Goal: Task Accomplishment & Management: Use online tool/utility

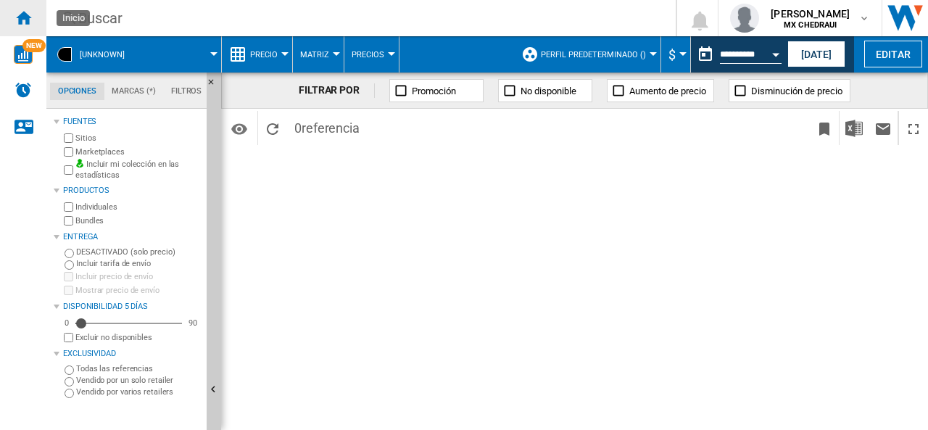
click at [22, 15] on ng-md-icon "Inicio" at bounding box center [23, 17] width 17 height 17
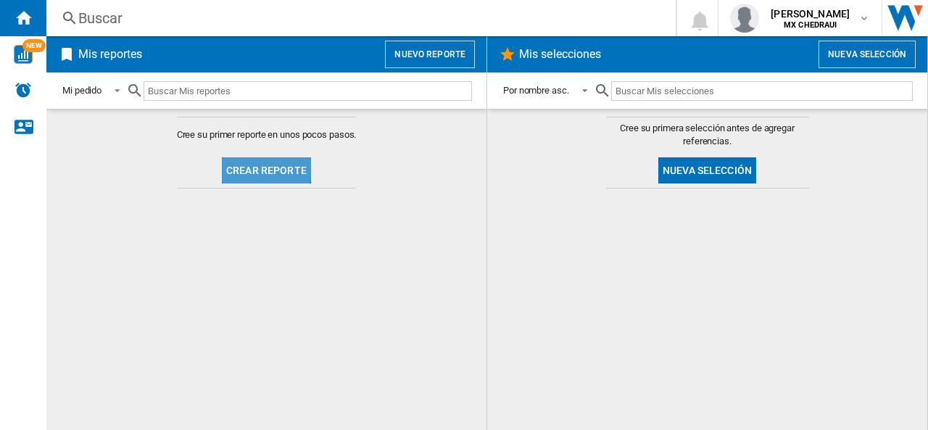
click at [257, 166] on button "Crear reporte" at bounding box center [266, 170] width 89 height 26
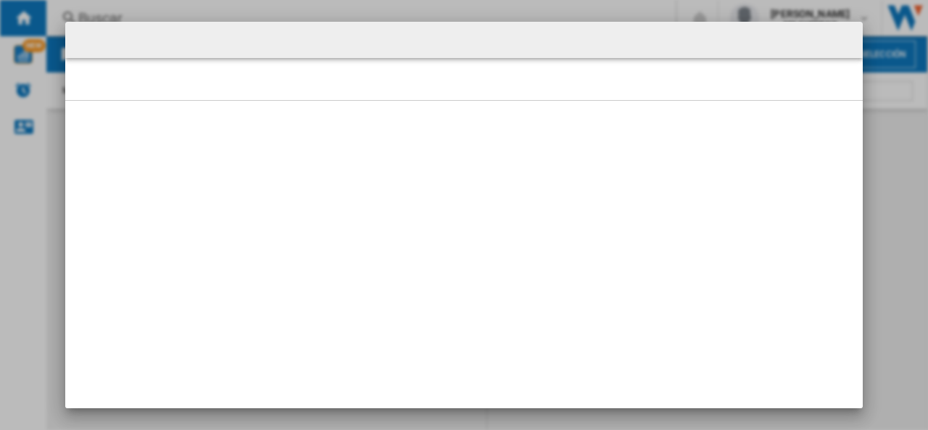
click at [411, 11] on div at bounding box center [464, 215] width 928 height 430
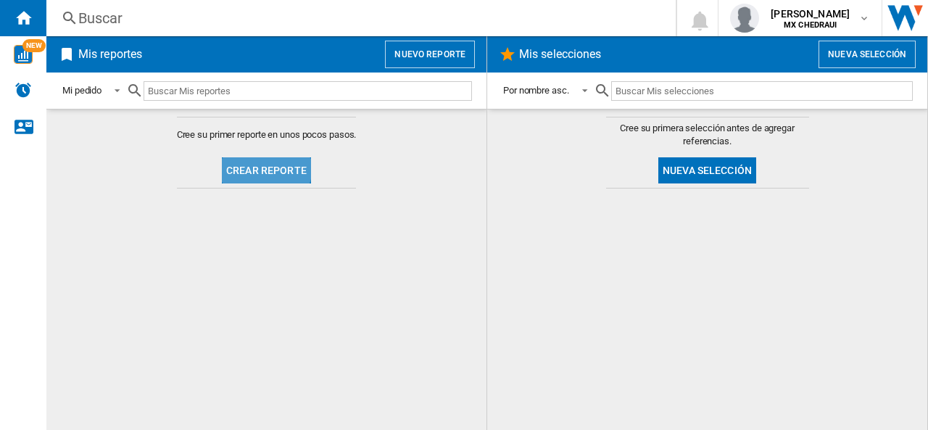
click at [266, 165] on button "Crear reporte" at bounding box center [266, 170] width 89 height 26
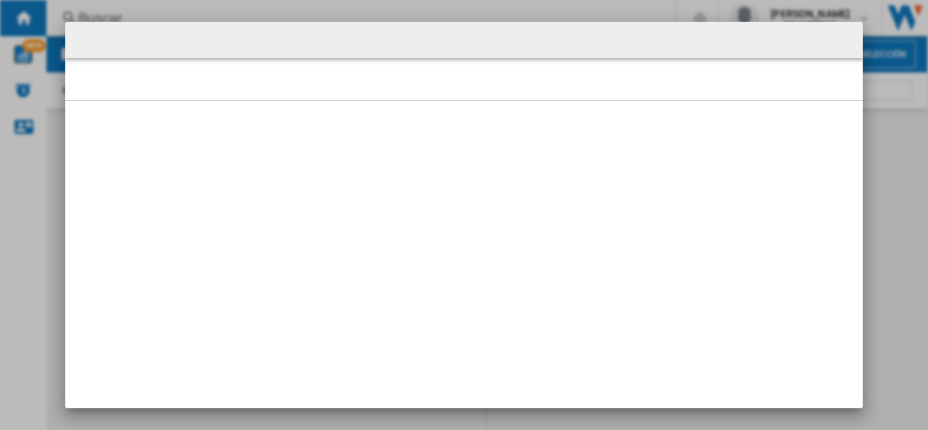
click at [148, 8] on div at bounding box center [464, 215] width 928 height 430
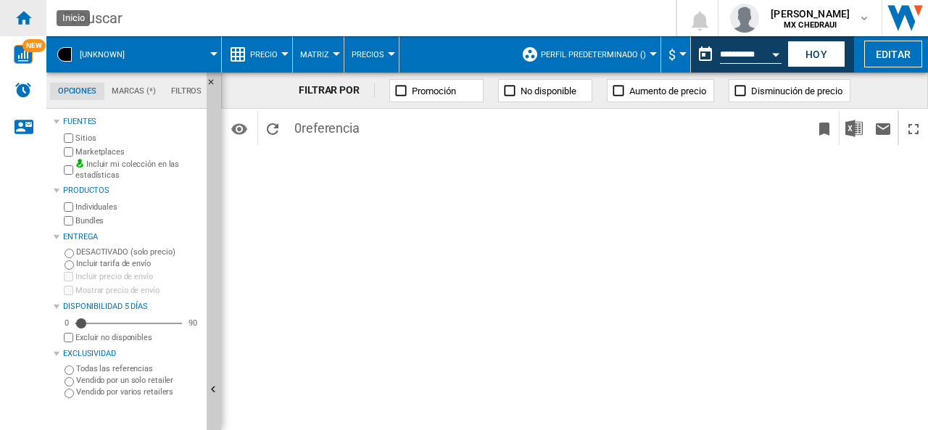
click at [14, 15] on div "Inicio" at bounding box center [23, 18] width 46 height 36
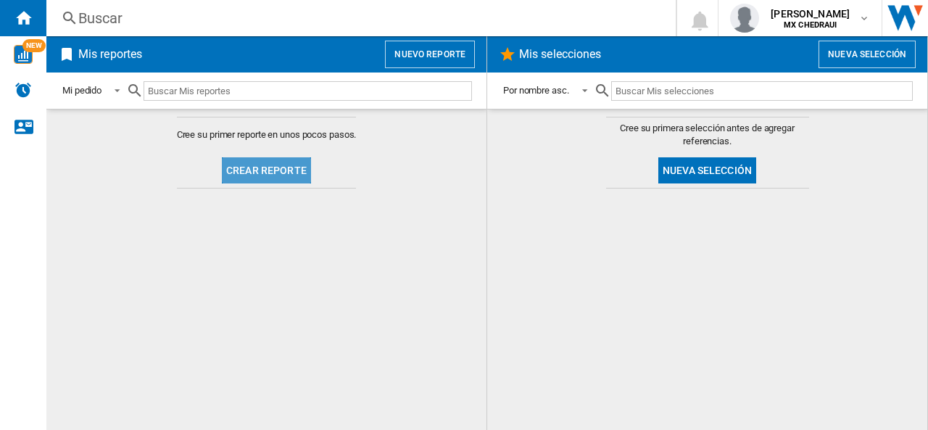
click at [277, 168] on button "Crear reporte" at bounding box center [266, 170] width 89 height 26
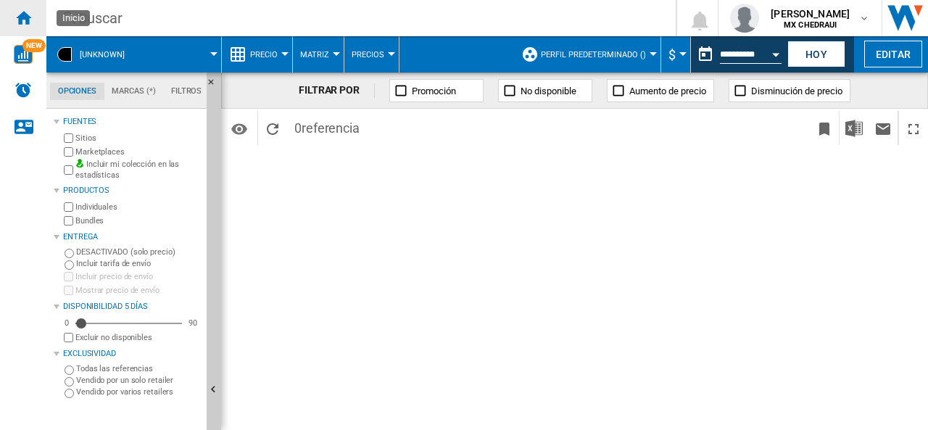
click at [22, 17] on ng-md-icon "Inicio" at bounding box center [23, 17] width 17 height 17
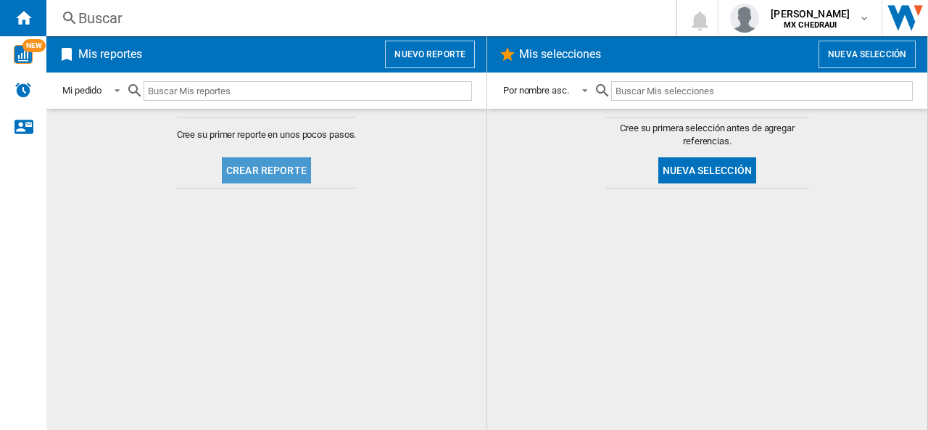
click at [270, 170] on button "Crear reporte" at bounding box center [266, 170] width 89 height 26
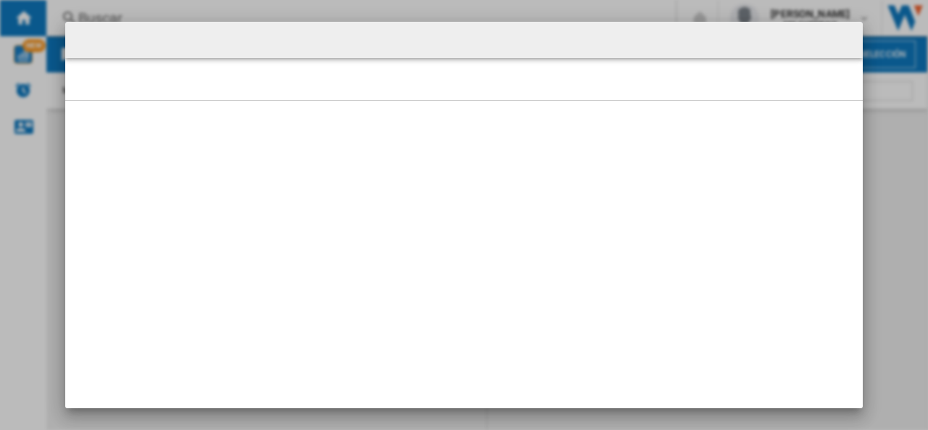
click at [564, 5] on div at bounding box center [464, 215] width 928 height 430
